Goal: Information Seeking & Learning: Learn about a topic

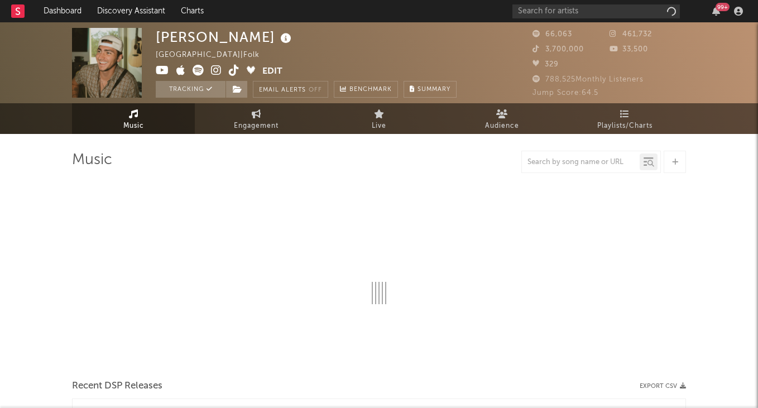
select select "6m"
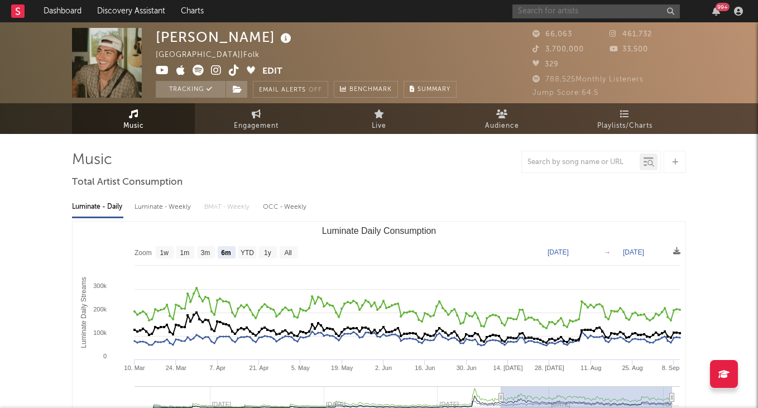
click at [565, 15] on input "text" at bounding box center [595, 11] width 167 height 14
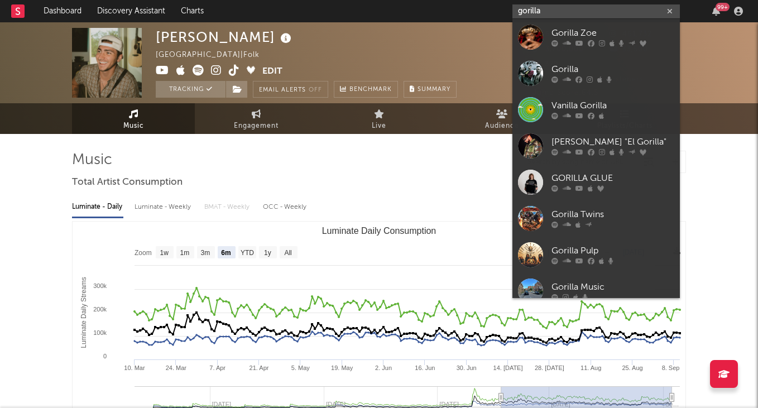
click at [524, 9] on input "gorilla" at bounding box center [595, 11] width 167 height 14
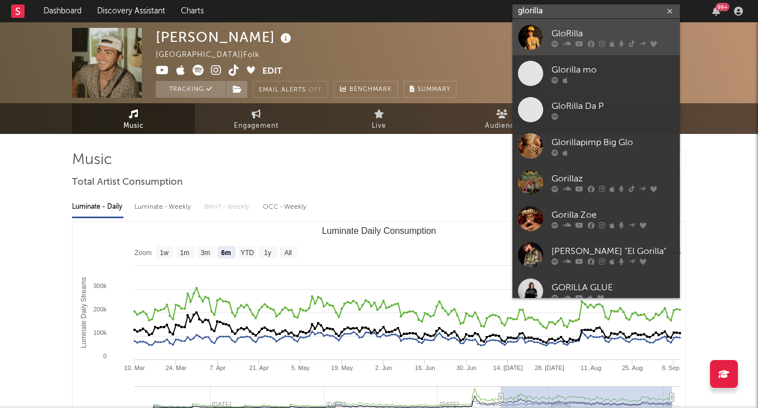
type input "glorilla"
click at [585, 35] on div "GloRilla" at bounding box center [612, 33] width 123 height 13
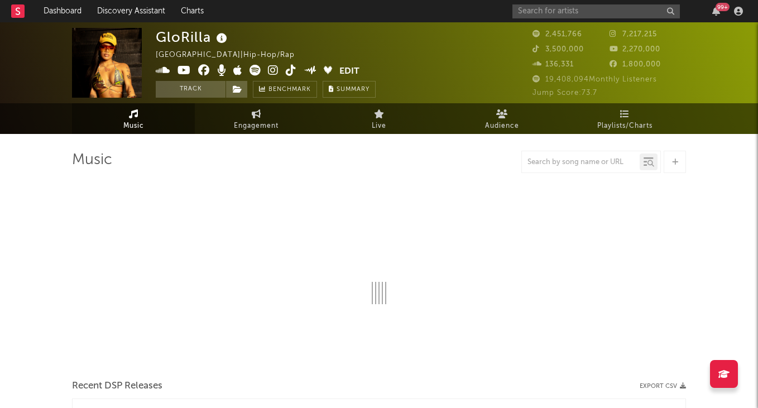
select select "6m"
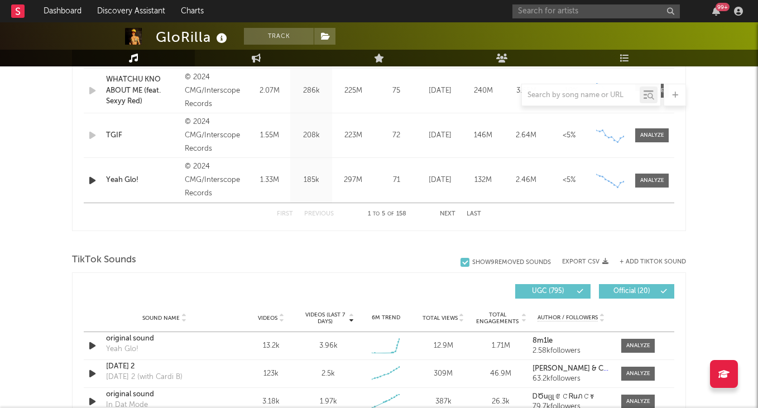
scroll to position [723, 0]
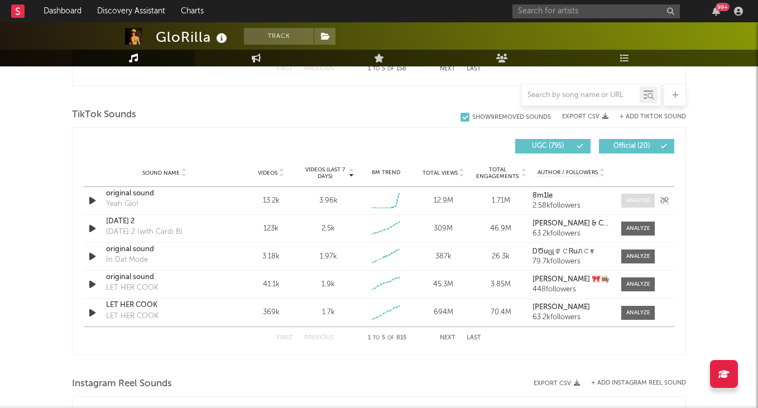
click at [632, 207] on span at bounding box center [637, 201] width 33 height 14
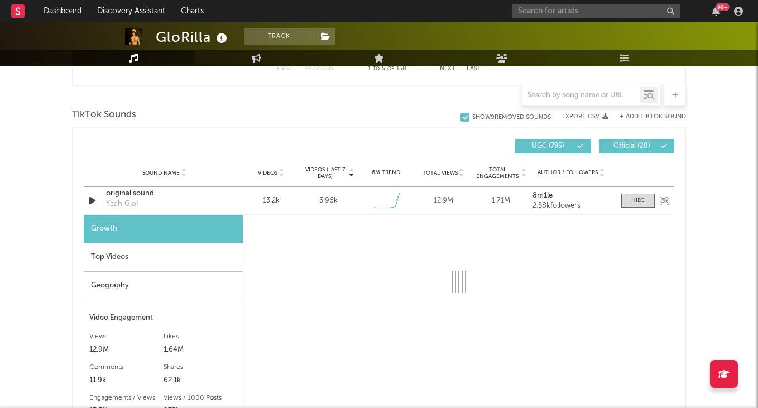
select select "1w"
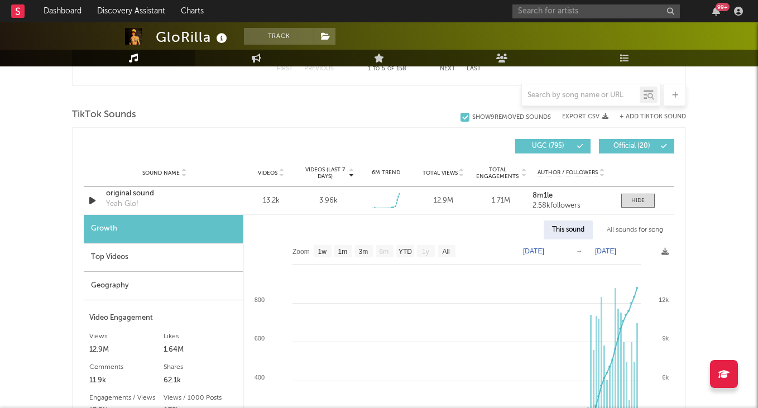
click at [132, 257] on div "Top Videos" at bounding box center [163, 257] width 159 height 28
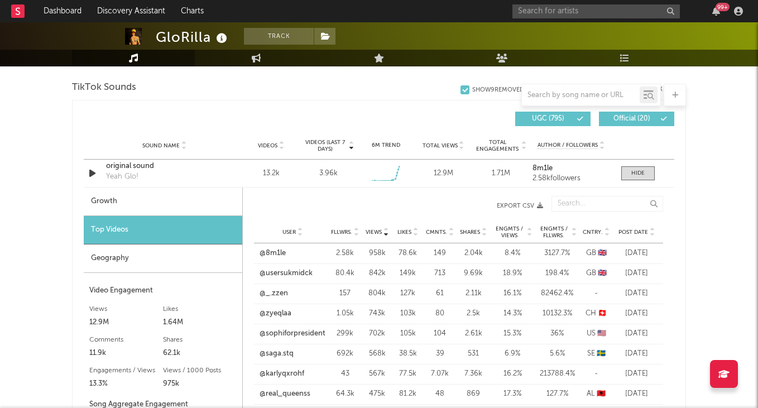
scroll to position [755, 0]
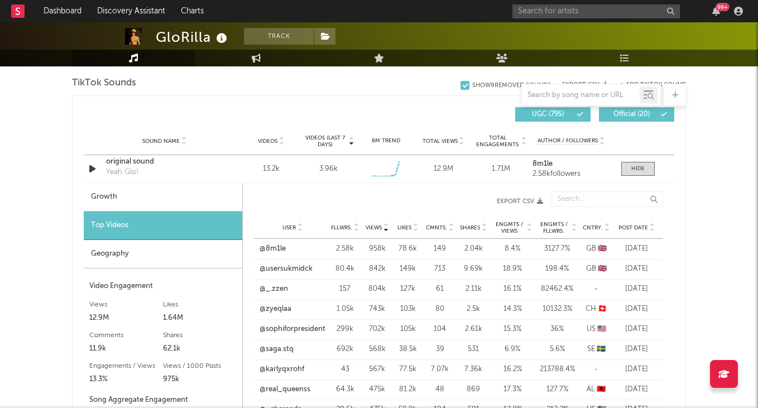
click at [634, 225] on span "Post Date" at bounding box center [633, 227] width 30 height 7
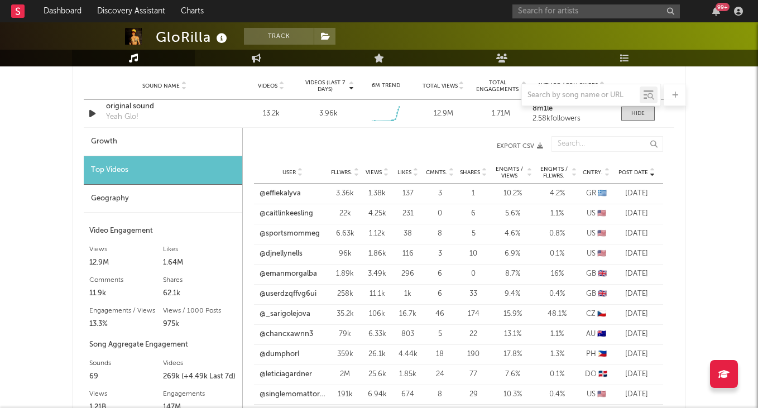
scroll to position [813, 0]
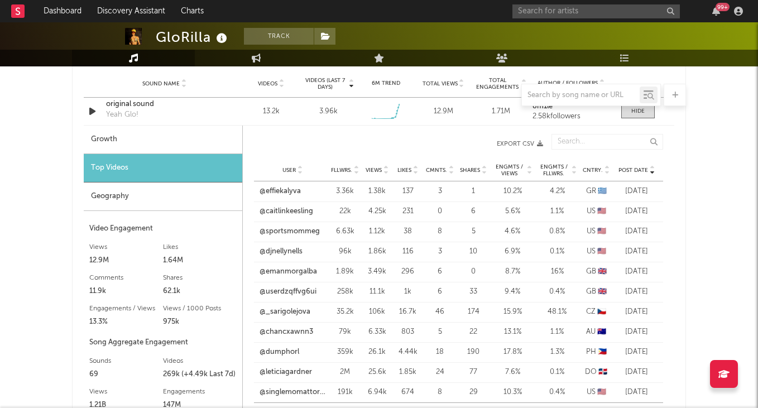
click at [344, 167] on span "Fllwrs." at bounding box center [341, 170] width 21 height 7
click at [273, 191] on link "@1b1gal" at bounding box center [273, 191] width 27 height 11
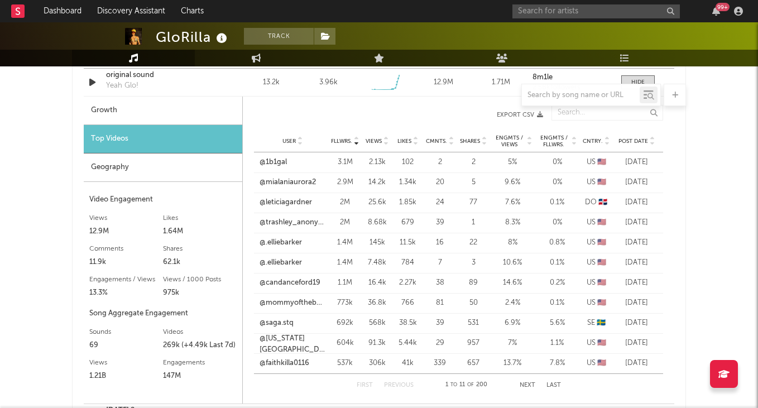
scroll to position [843, 0]
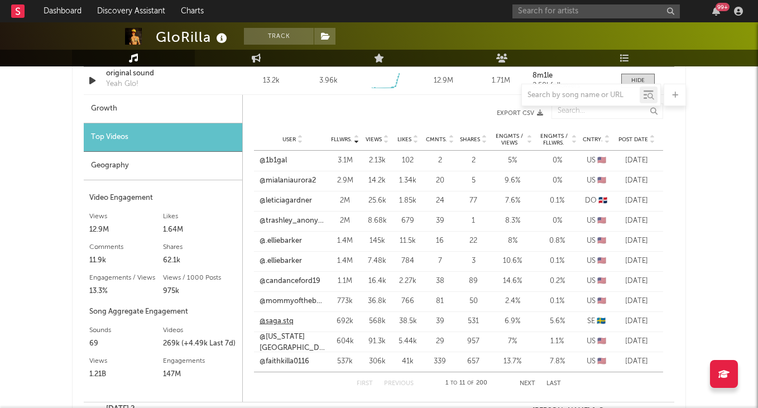
click at [263, 318] on link "@saga.stq" at bounding box center [277, 321] width 34 height 11
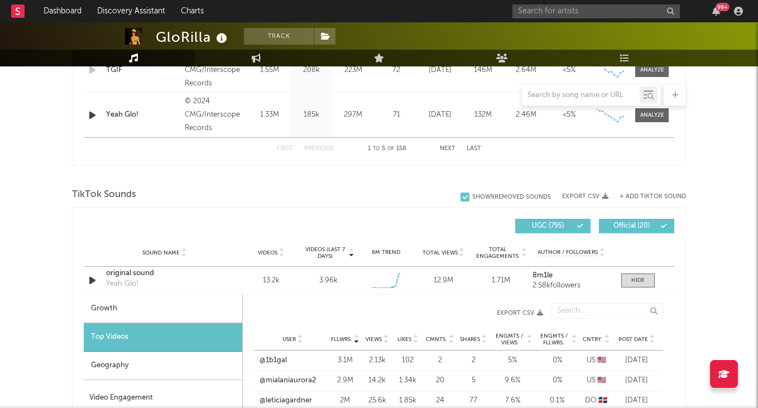
scroll to position [617, 0]
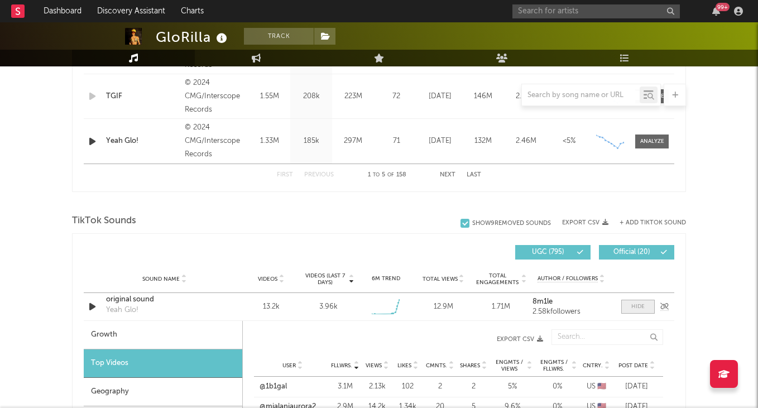
click at [630, 309] on span at bounding box center [637, 307] width 33 height 14
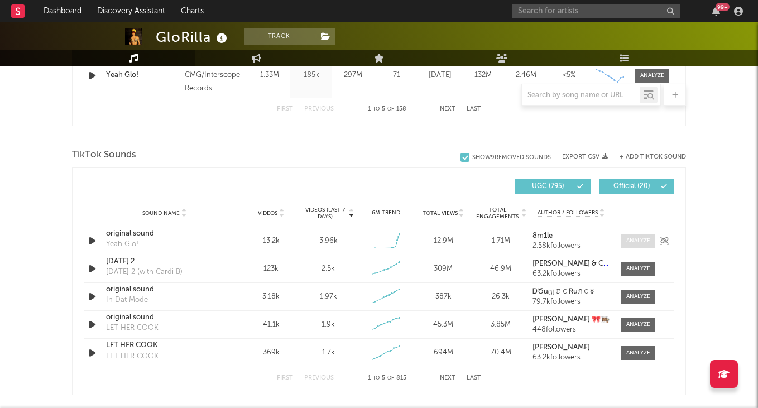
scroll to position [728, 0]
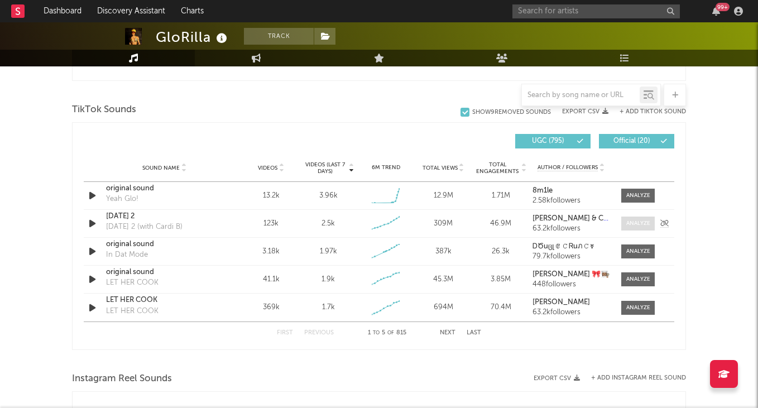
click at [650, 221] on span at bounding box center [637, 224] width 33 height 14
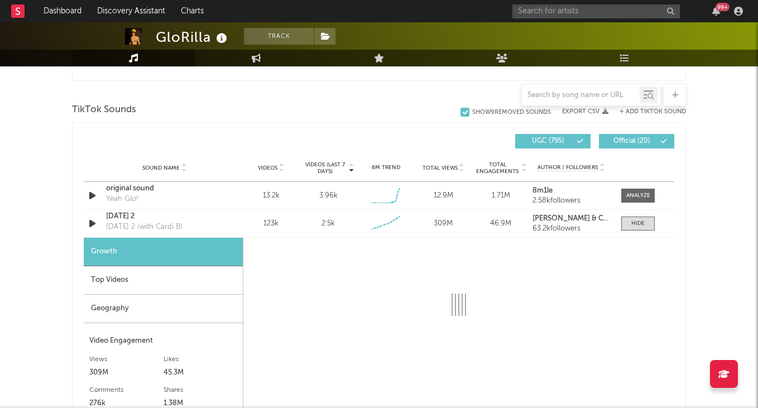
click at [162, 286] on div "Top Videos" at bounding box center [163, 280] width 159 height 28
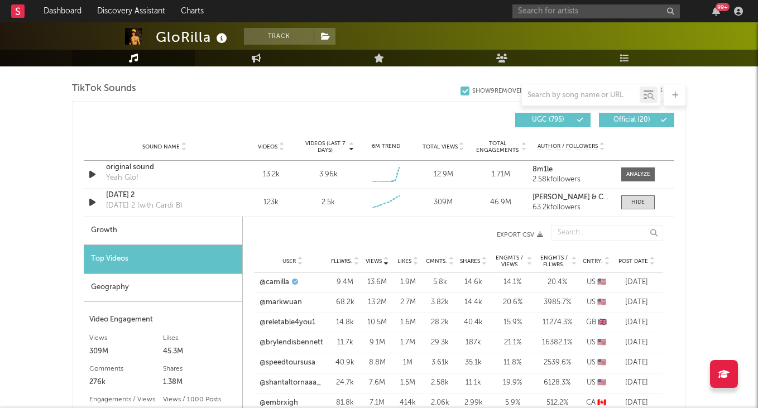
scroll to position [753, 0]
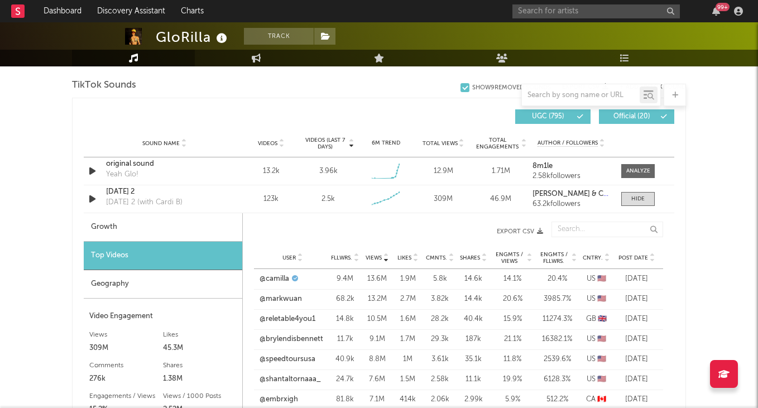
click at [345, 258] on span "Fllwrs." at bounding box center [341, 258] width 21 height 7
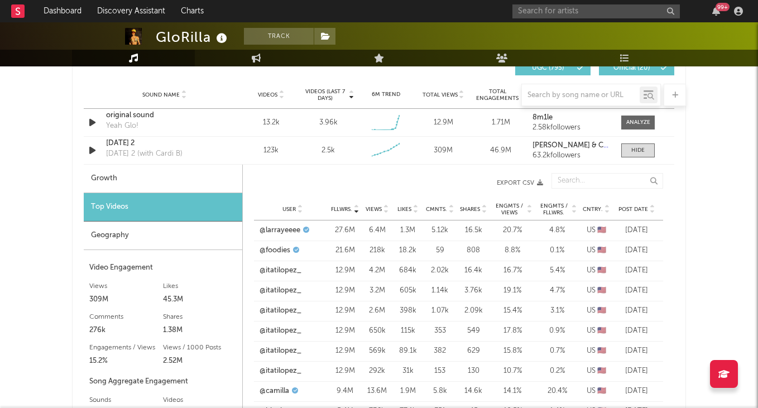
scroll to position [803, 0]
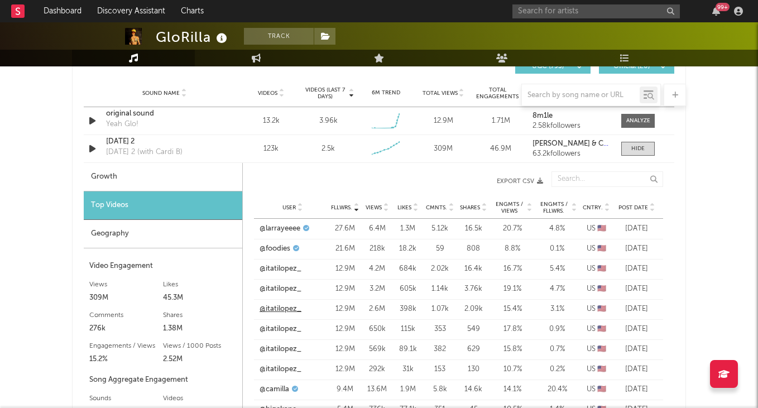
click at [290, 309] on link "@itatilopez_" at bounding box center [281, 309] width 42 height 11
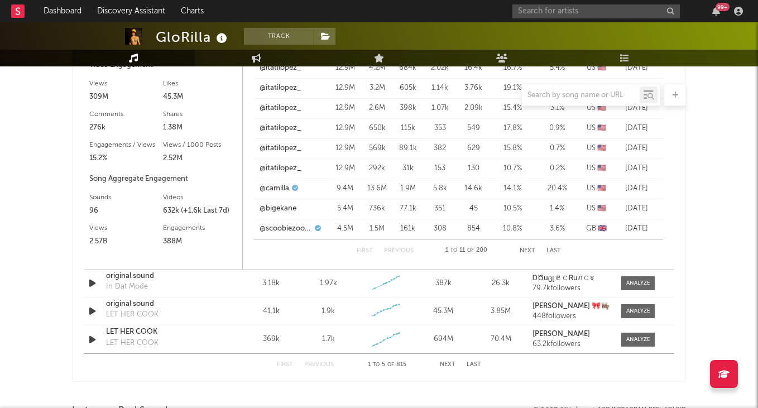
scroll to position [951, 0]
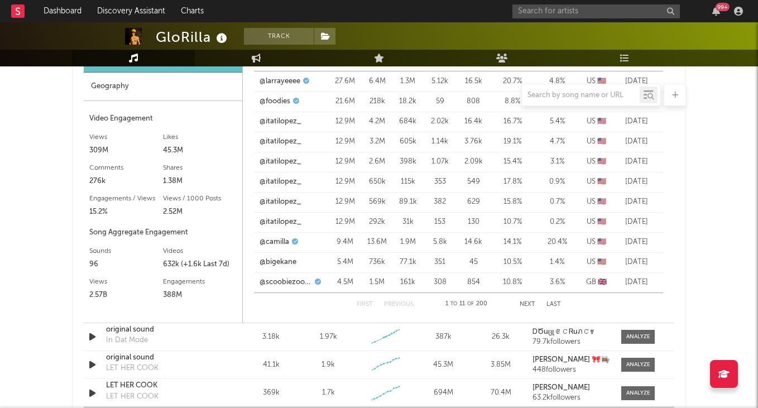
click at [532, 305] on button "Next" at bounding box center [528, 304] width 16 height 6
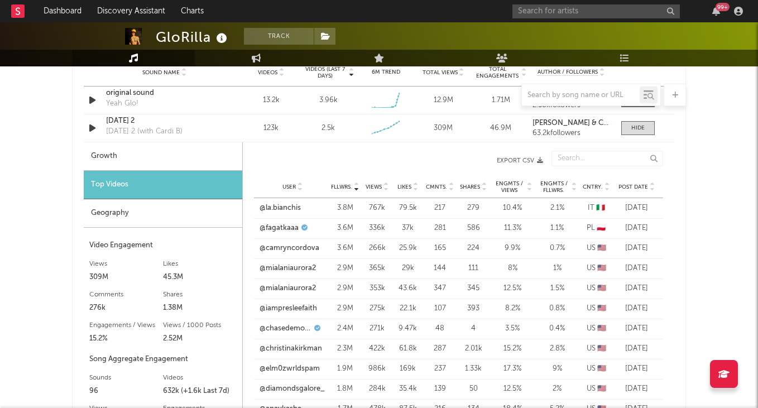
scroll to position [786, 0]
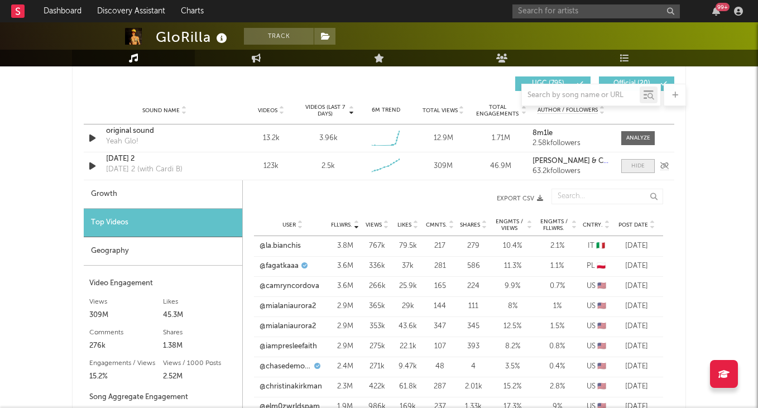
click at [641, 163] on div at bounding box center [637, 166] width 13 height 8
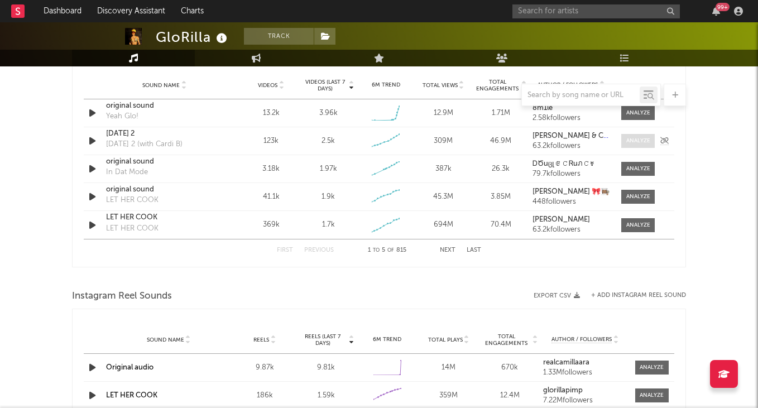
scroll to position [812, 0]
click at [629, 168] on div at bounding box center [638, 168] width 24 height 8
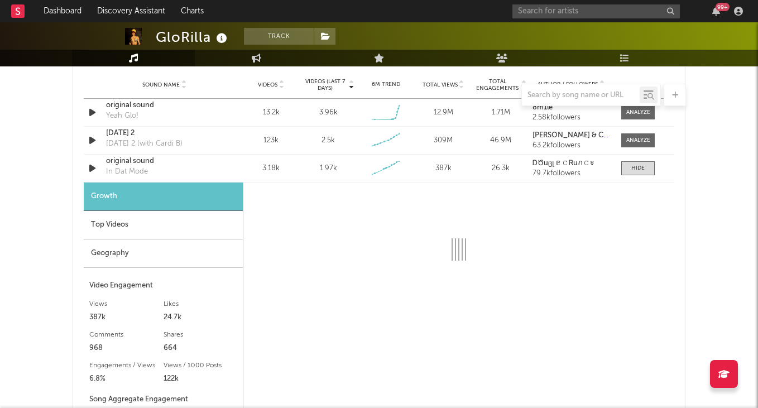
select select "1w"
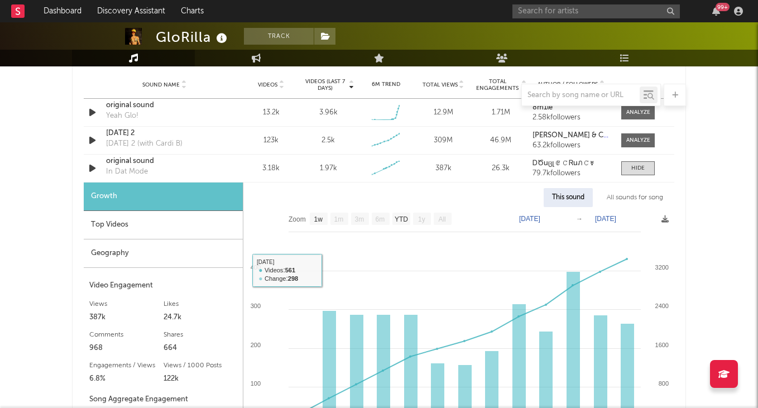
click at [180, 226] on div "Top Videos" at bounding box center [163, 225] width 159 height 28
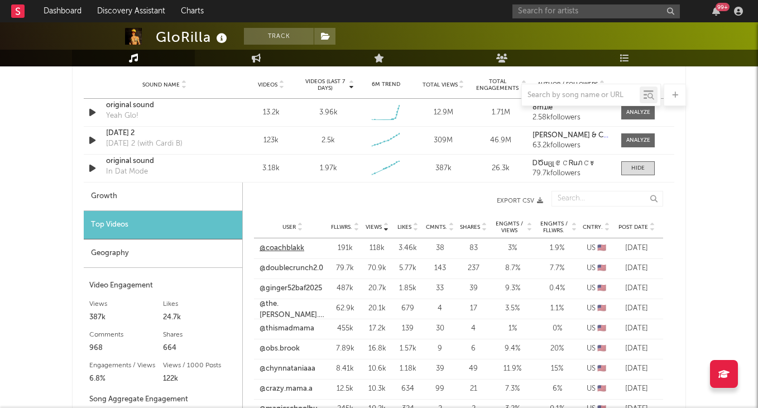
click at [297, 246] on link "@coachblakk" at bounding box center [282, 248] width 45 height 11
click at [559, 13] on input "text" at bounding box center [595, 11] width 167 height 14
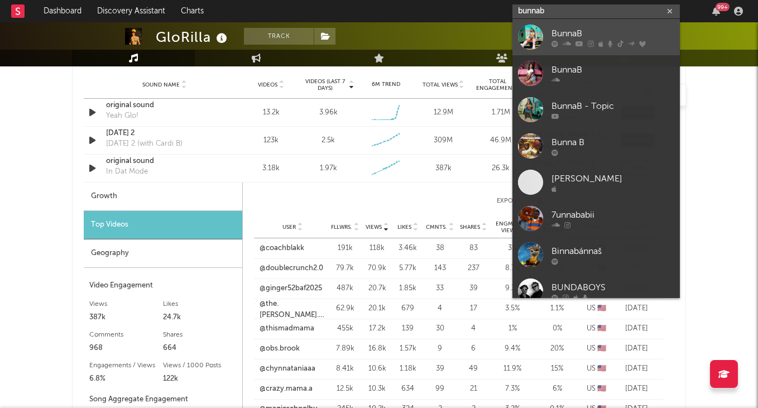
type input "bunnab"
click at [555, 25] on link "BunnaB" at bounding box center [595, 37] width 167 height 36
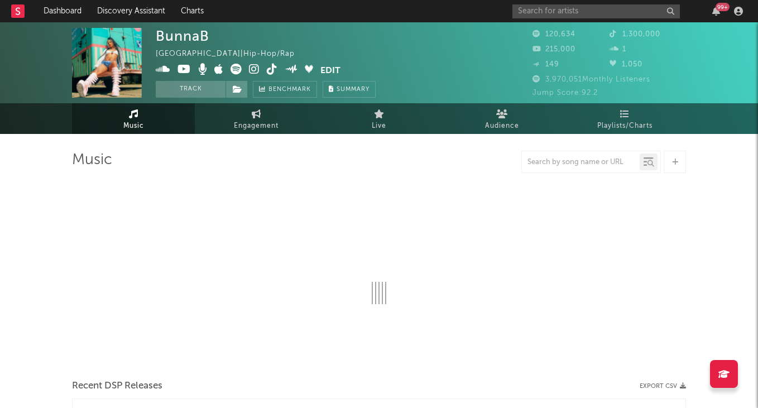
select select "6m"
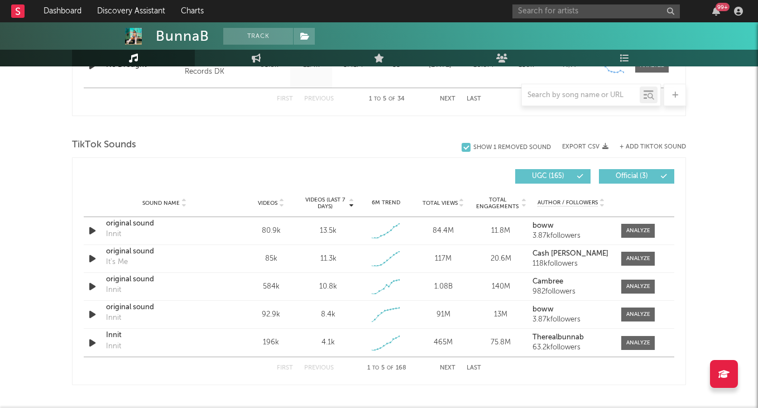
scroll to position [755, 0]
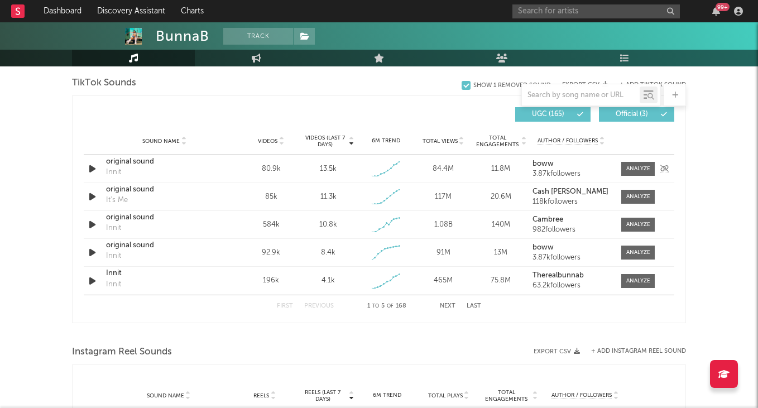
click at [635, 161] on div "Sound Name original sound Innit Videos 80.9k Videos (last 7 days) 13.5k Weekly …" at bounding box center [379, 168] width 591 height 27
click at [635, 174] on span at bounding box center [637, 169] width 33 height 14
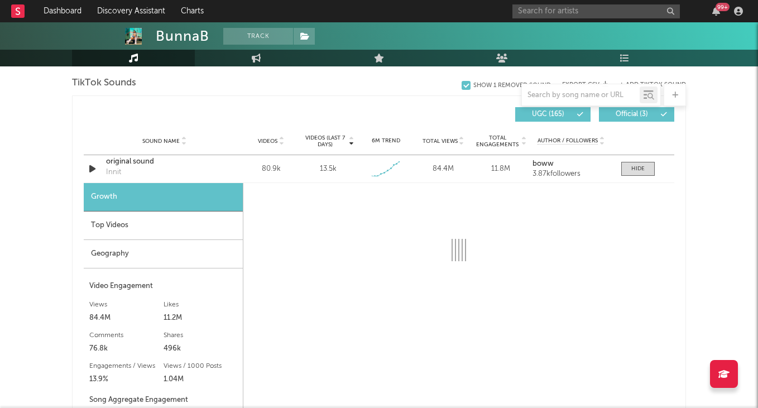
select select "1w"
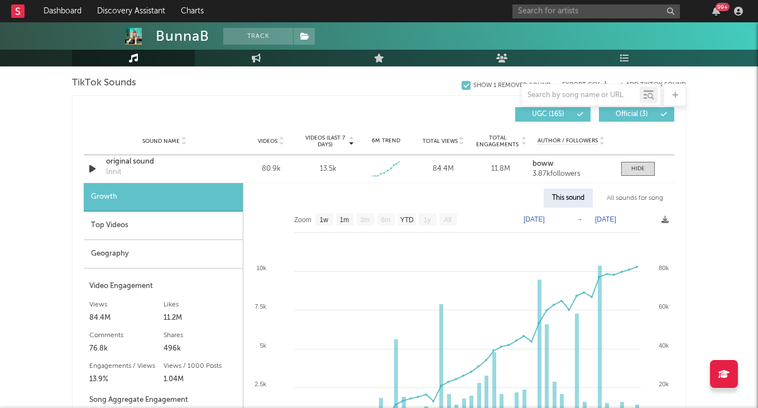
click at [189, 231] on div "Top Videos" at bounding box center [163, 226] width 159 height 28
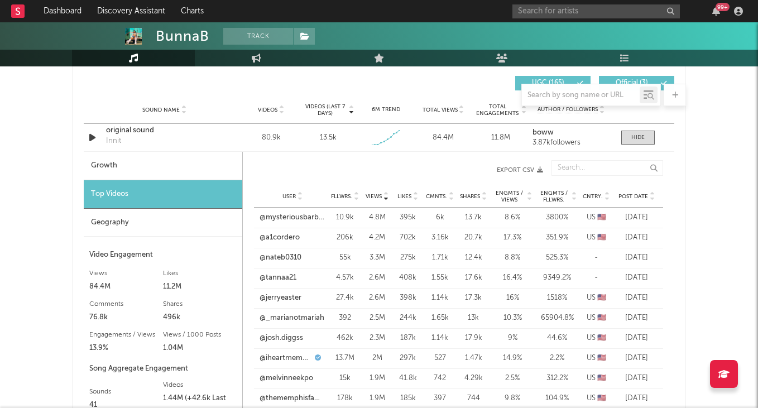
scroll to position [794, 0]
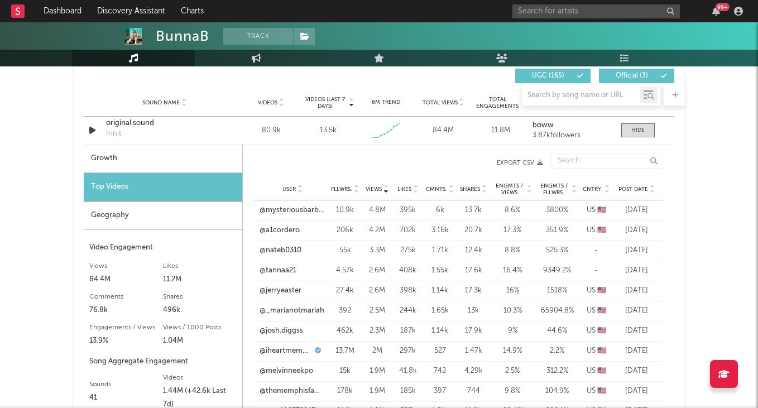
click at [351, 187] on span "Fllwrs." at bounding box center [341, 189] width 21 height 7
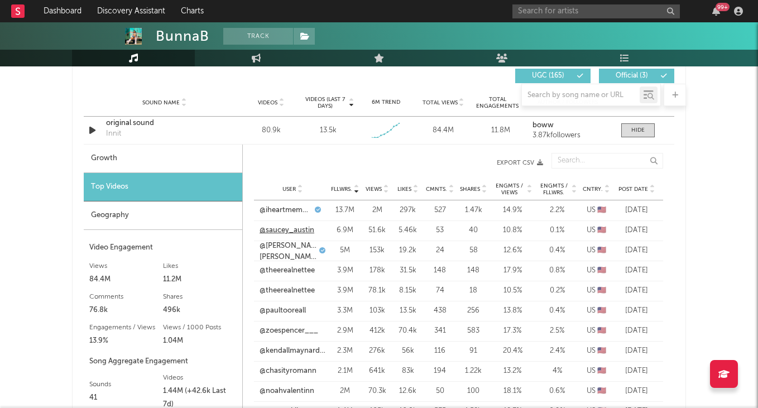
click at [304, 228] on link "@saucey_austin" at bounding box center [287, 230] width 55 height 11
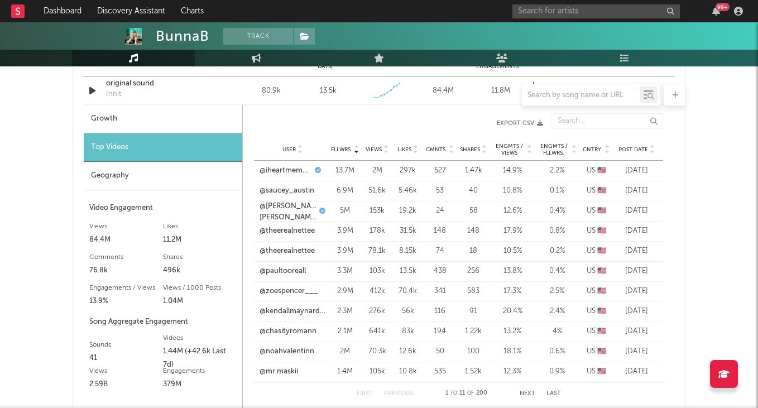
scroll to position [834, 0]
click at [300, 227] on link "@theerealnettee" at bounding box center [287, 230] width 55 height 11
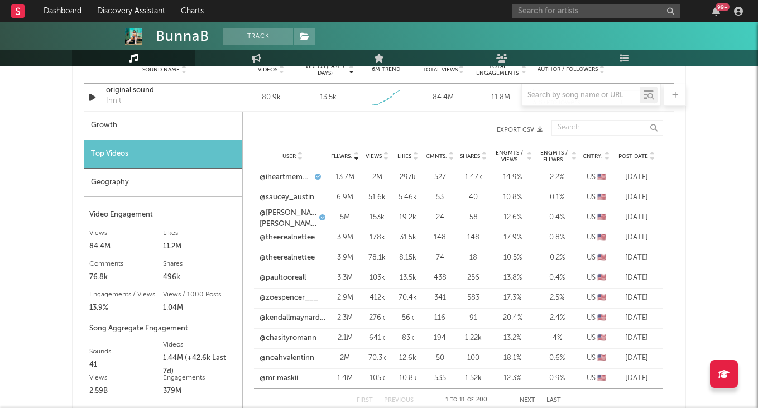
scroll to position [845, 0]
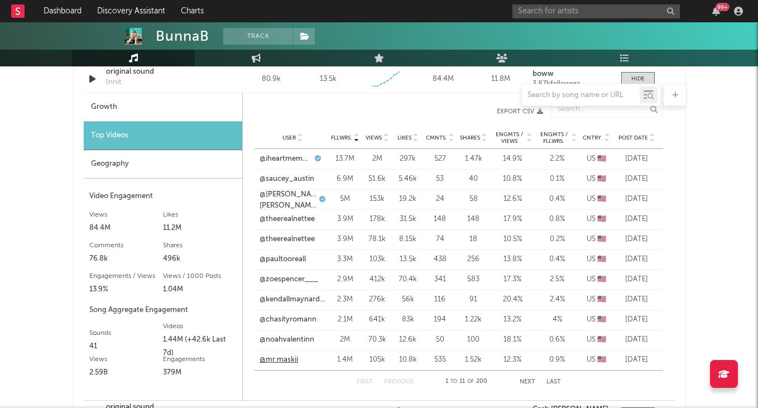
click at [288, 359] on link "@mr.maskii" at bounding box center [279, 359] width 39 height 11
click at [528, 383] on div "Dashboard Discovery Assistant Charts 99 + Notifications Settings Mark all as re…" at bounding box center [379, 174] width 758 height 1994
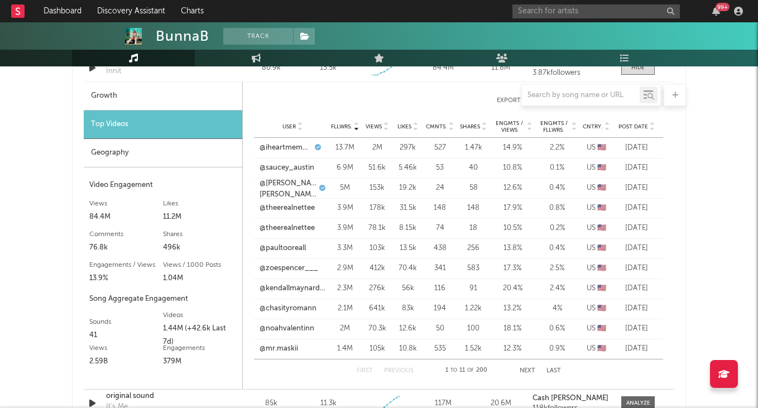
click at [522, 370] on button "Next" at bounding box center [528, 371] width 16 height 6
click at [298, 185] on link "@trinityaniyahh" at bounding box center [286, 188] width 53 height 11
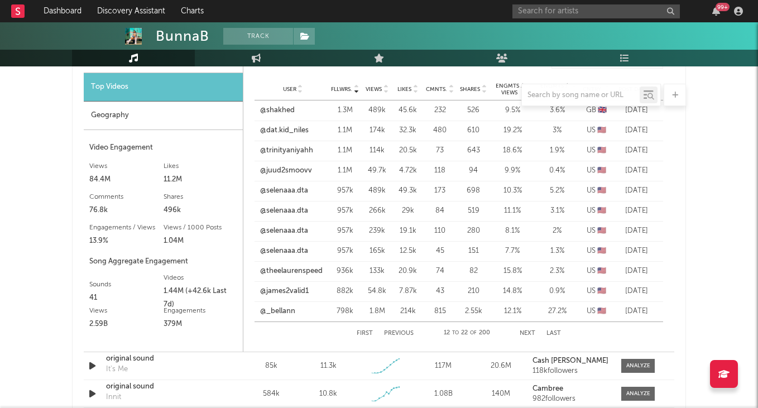
scroll to position [896, 0]
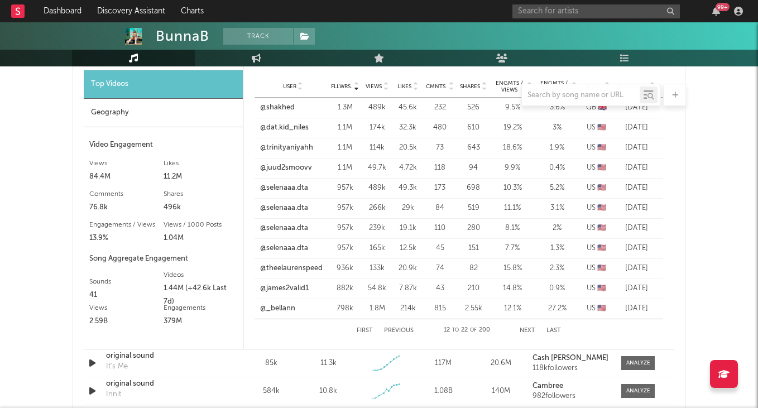
click at [528, 328] on button "Next" at bounding box center [528, 331] width 16 height 6
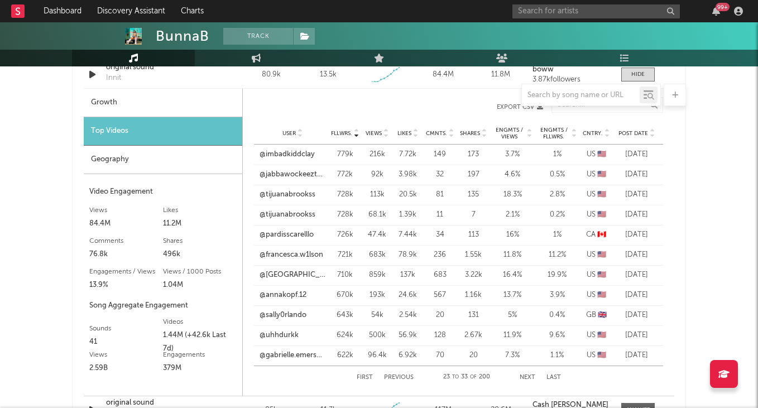
scroll to position [845, 0]
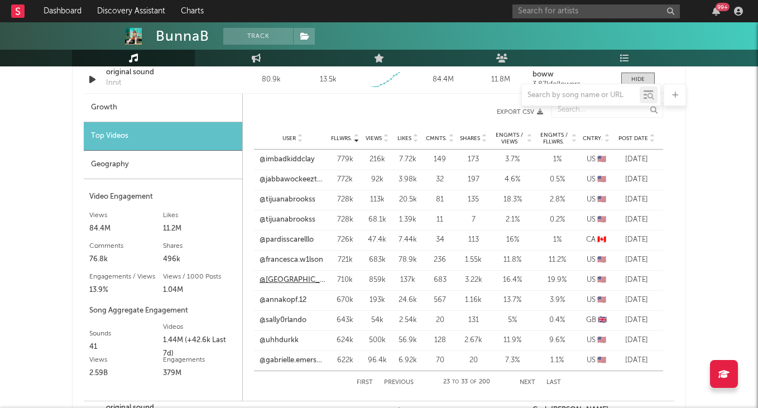
click at [297, 275] on link "@[GEOGRAPHIC_DATA]" at bounding box center [293, 280] width 66 height 11
click at [573, 15] on input "text" at bounding box center [595, 11] width 167 height 14
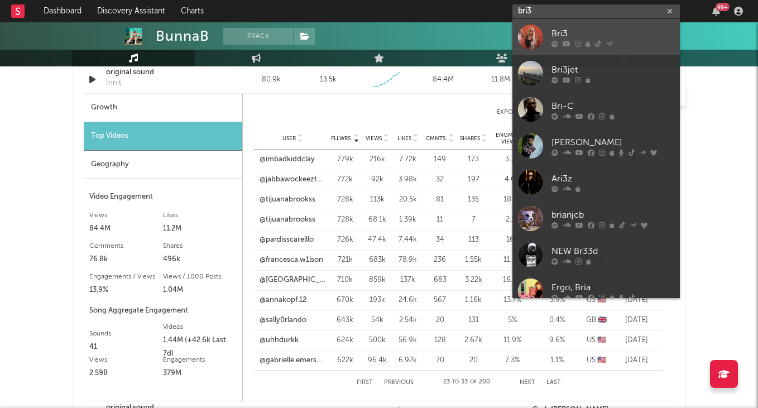
type input "bri3"
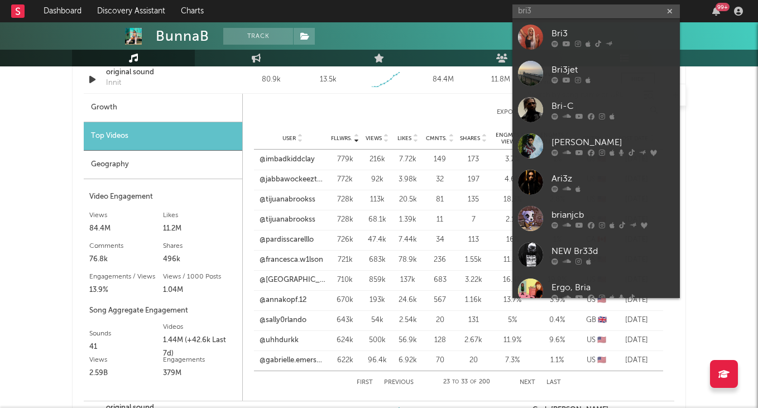
click at [567, 34] on div "Bri3" at bounding box center [612, 33] width 123 height 13
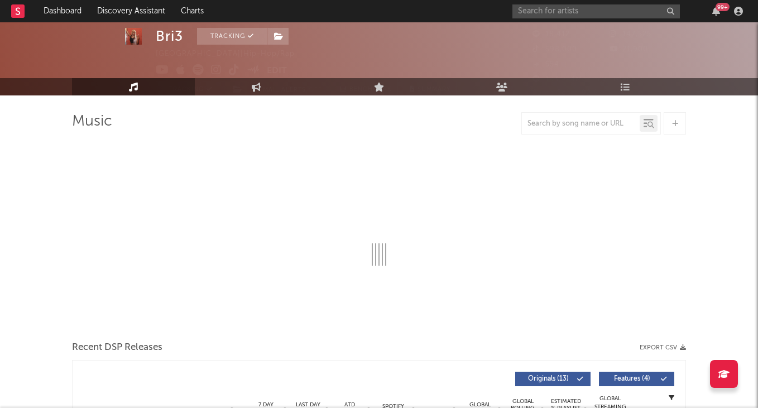
scroll to position [154, 0]
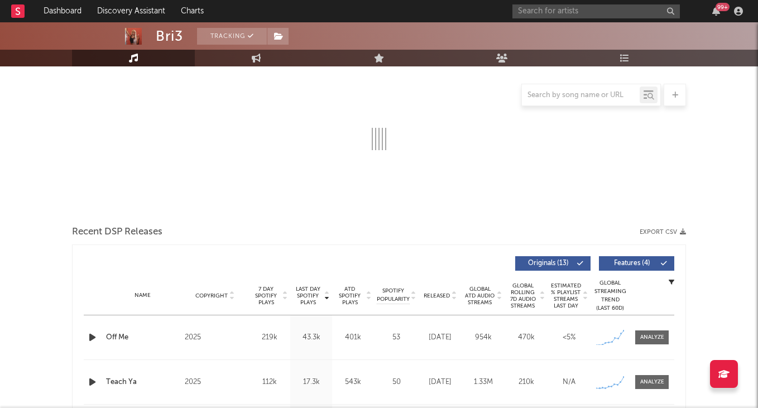
select select "6m"
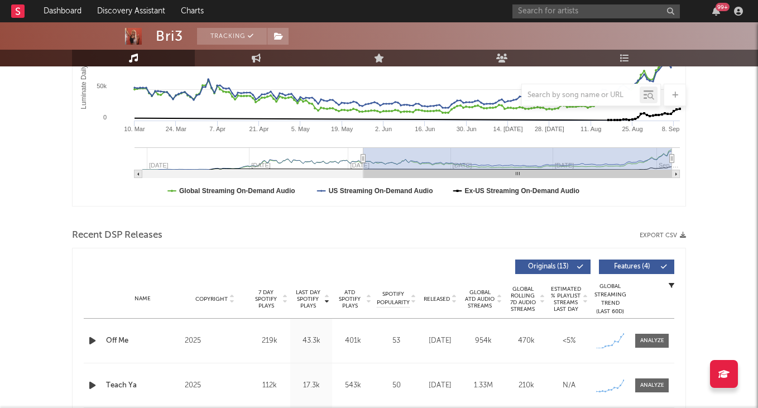
scroll to position [344, 0]
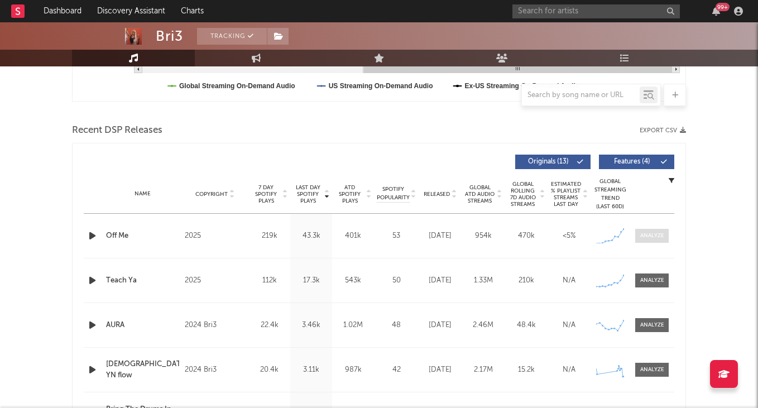
click at [651, 233] on div at bounding box center [652, 236] width 24 height 8
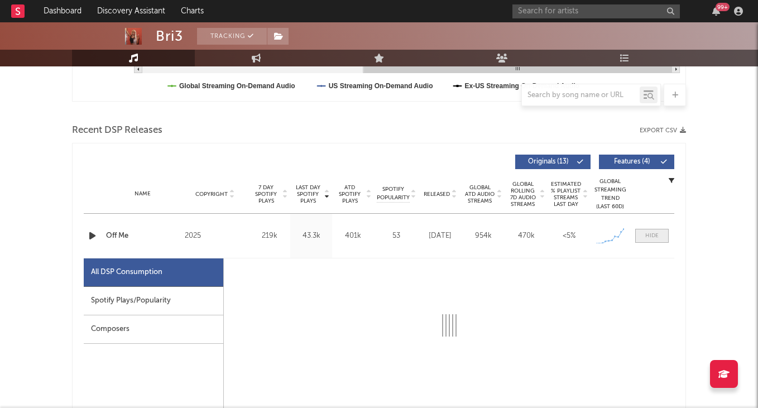
select select "1w"
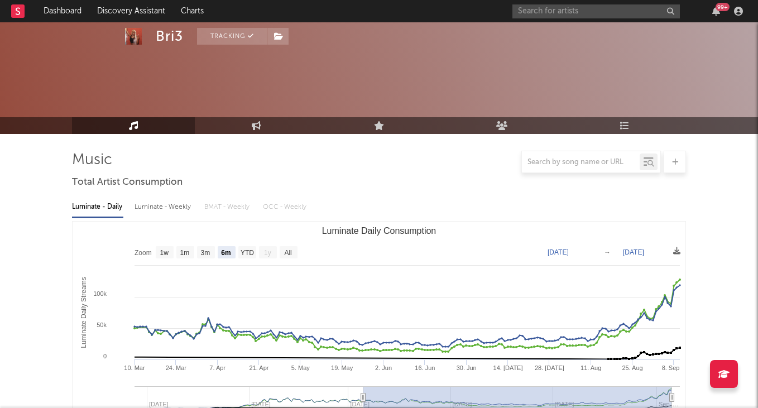
scroll to position [256, 0]
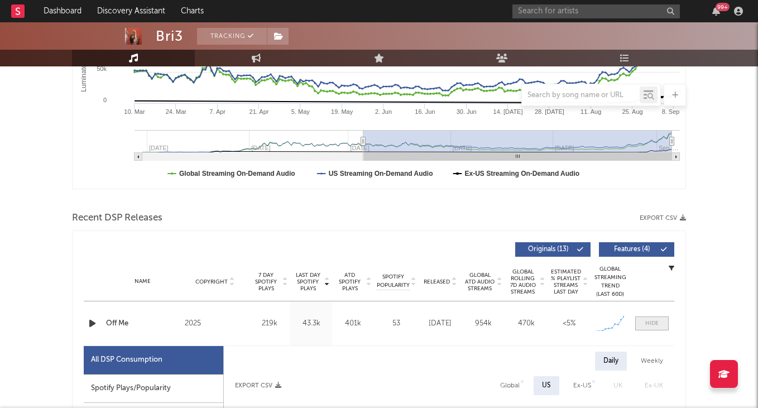
click at [655, 322] on div at bounding box center [651, 323] width 13 height 8
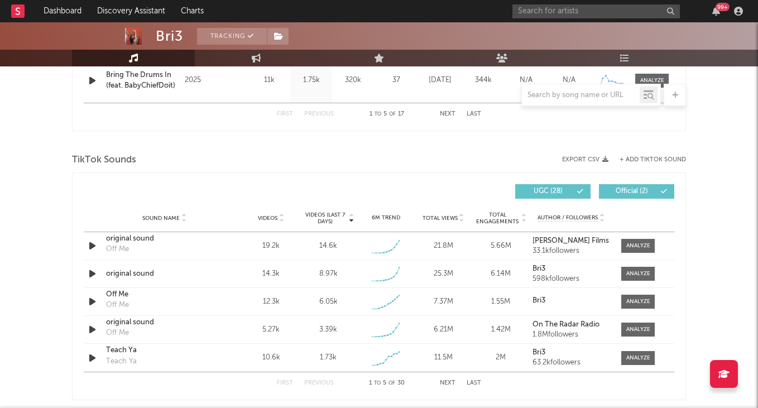
scroll to position [812, 0]
